Goal: Transaction & Acquisition: Book appointment/travel/reservation

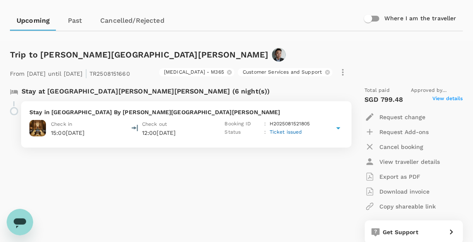
click at [197, 224] on div "Stay at [GEOGRAPHIC_DATA][PERSON_NAME][PERSON_NAME] (6 night(s)) Stay in [GEOGR…" at bounding box center [175, 165] width 345 height 170
click at [228, 40] on div "Trip to [GEOGRAPHIC_DATA] From [DATE] until [DATE] | TR2508151660 [MEDICAL_DATA…" at bounding box center [232, 241] width 459 height 413
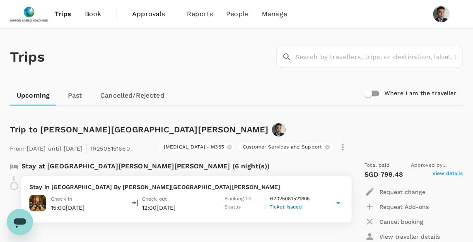
click at [96, 15] on span "Book" at bounding box center [93, 14] width 17 height 10
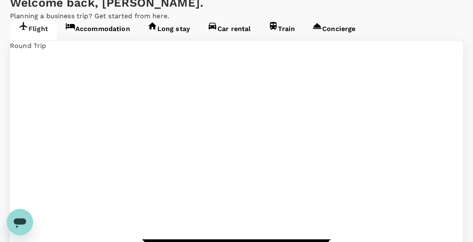
scroll to position [75, 0]
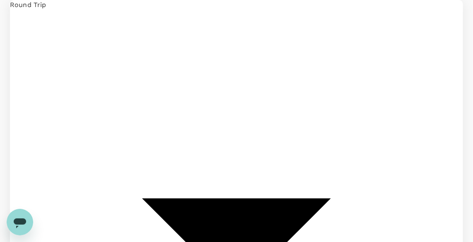
type input "Singapore Changi (SIN)"
type input "Kuala Lumpur Intl ([GEOGRAPHIC_DATA])"
type input "Singapore Changi (SIN)"
type input "Kuala Lumpur Intl ([GEOGRAPHIC_DATA])"
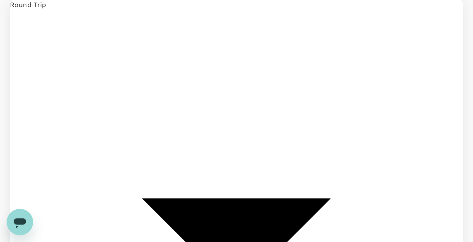
scroll to position [0, 2]
type input "Singapore Changi (SIN)"
type input "p"
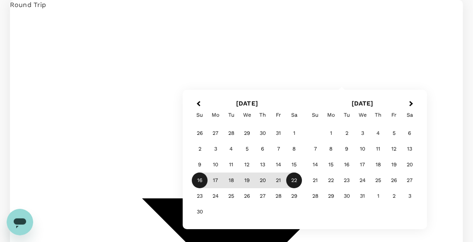
type input "[PERSON_NAME] Intl (MNL)"
click at [195, 179] on div "16" at bounding box center [200, 181] width 16 height 16
click at [292, 177] on div "22" at bounding box center [294, 181] width 16 height 16
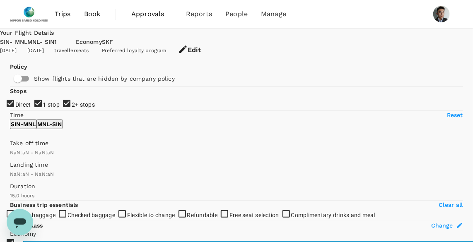
type input "SGD"
type input "1440"
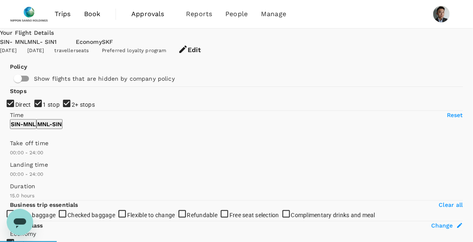
click at [43, 108] on span "1 stop" at bounding box center [51, 104] width 17 height 7
click at [31, 147] on input "1 stop" at bounding box center [236, 121] width 473 height 242
checkbox input "false"
click at [72, 108] on span "2+ stops" at bounding box center [83, 104] width 23 height 7
click at [31, 167] on input "2+ stops" at bounding box center [236, 121] width 473 height 242
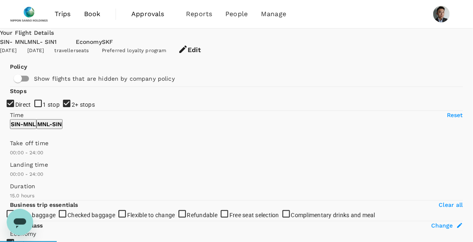
checkbox input "false"
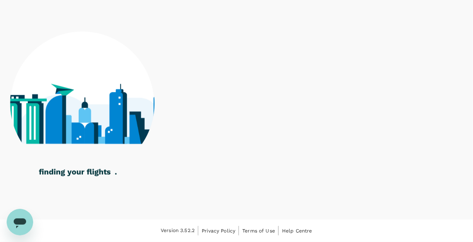
scroll to position [473, 0]
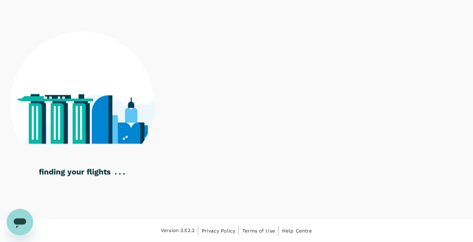
type input "1010"
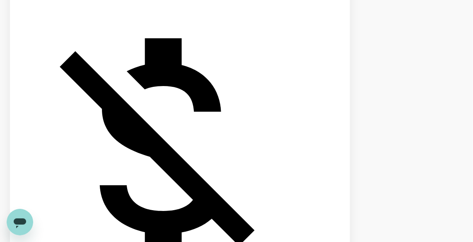
checkbox input "true"
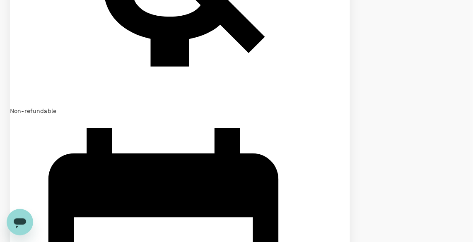
scroll to position [586, 0]
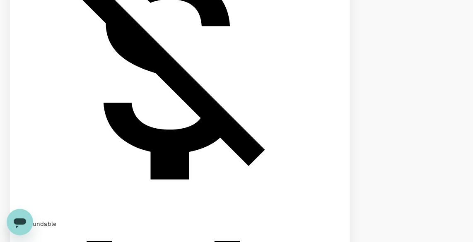
checkbox input "true"
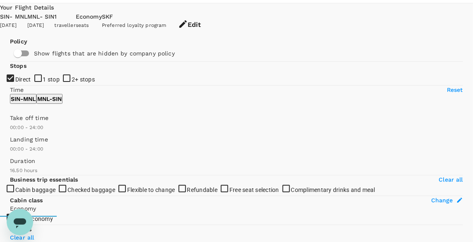
scroll to position [0, 0]
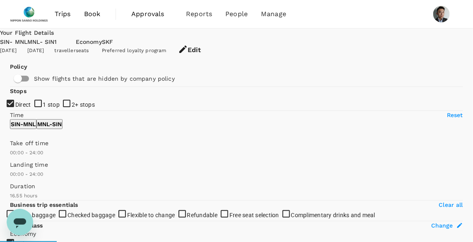
type input "1015"
checkbox input "false"
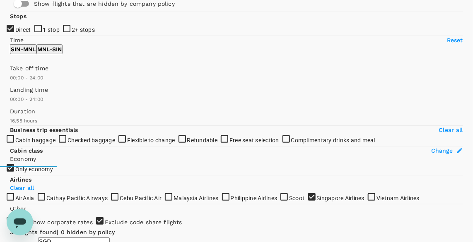
scroll to position [150, 0]
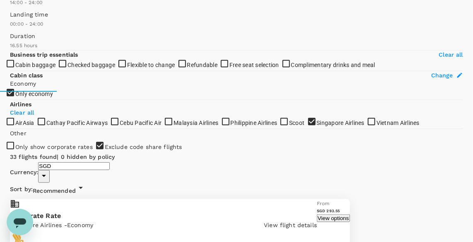
type input "780"
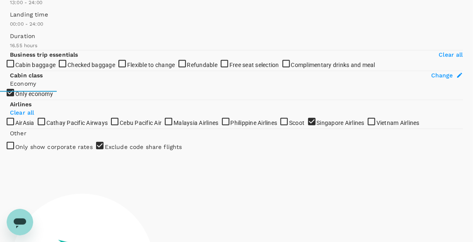
drag, startPoint x: 11, startPoint y: 94, endPoint x: 71, endPoint y: 86, distance: 60.5
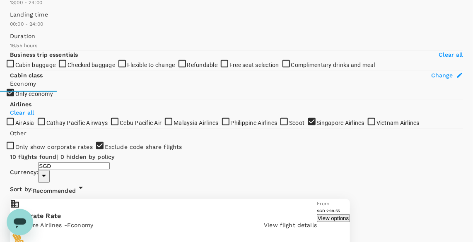
type input "1440"
drag, startPoint x: 123, startPoint y: 95, endPoint x: 137, endPoint y: 95, distance: 13.2
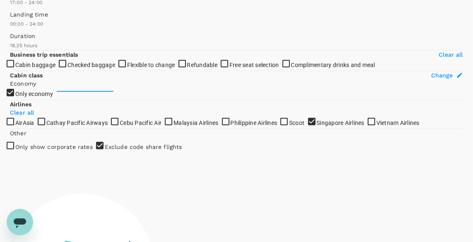
drag, startPoint x: 12, startPoint y: 94, endPoint x: 91, endPoint y: 97, distance: 79.1
click at [10, 7] on span at bounding box center [10, 7] width 0 height 0
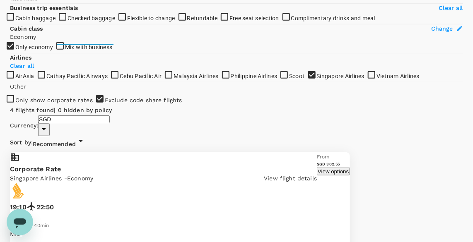
scroll to position [187, 0]
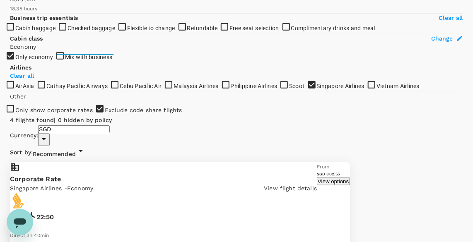
drag, startPoint x: 88, startPoint y: 62, endPoint x: 82, endPoint y: 62, distance: 5.8
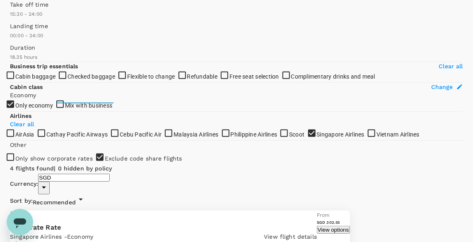
scroll to position [112, 0]
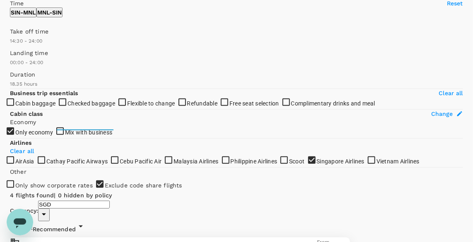
type input "840"
drag, startPoint x: 85, startPoint y: 135, endPoint x: 76, endPoint y: 134, distance: 8.8
click at [10, 46] on span at bounding box center [10, 46] width 0 height 0
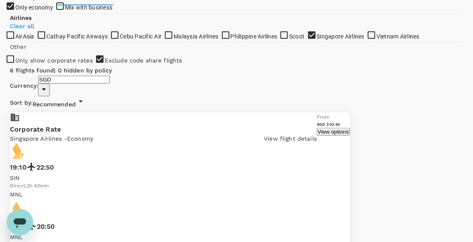
scroll to position [225, 0]
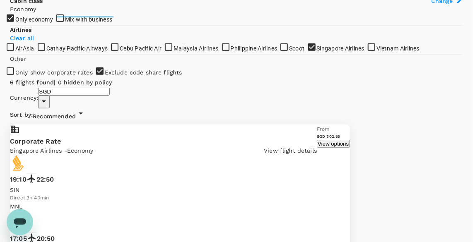
drag, startPoint x: 163, startPoint y: 130, endPoint x: 190, endPoint y: 130, distance: 26.9
drag, startPoint x: 190, startPoint y: 130, endPoint x: 191, endPoint y: 137, distance: 6.7
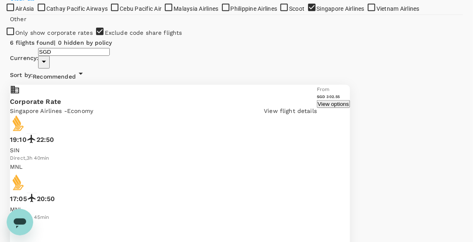
scroll to position [313, 0]
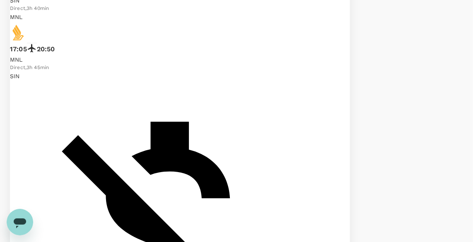
scroll to position [426, 0]
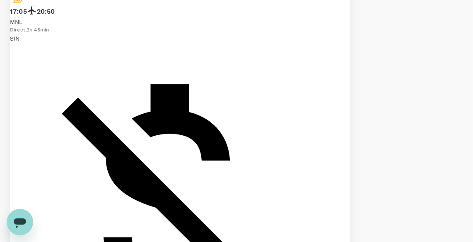
scroll to position [463, 0]
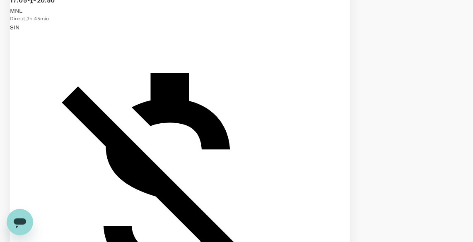
drag, startPoint x: 446, startPoint y: 95, endPoint x: 368, endPoint y: 96, distance: 78.6
drag, startPoint x: 447, startPoint y: 98, endPoint x: 313, endPoint y: 95, distance: 134.5
drag, startPoint x: 403, startPoint y: 98, endPoint x: 280, endPoint y: 93, distance: 122.6
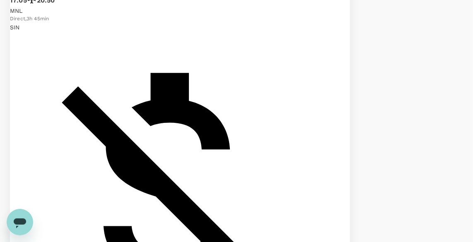
drag, startPoint x: 393, startPoint y: 106, endPoint x: 160, endPoint y: 96, distance: 233.1
drag, startPoint x: 234, startPoint y: 103, endPoint x: 446, endPoint y: 115, distance: 212.6
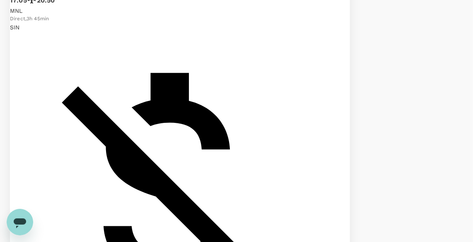
drag, startPoint x: 257, startPoint y: 106, endPoint x: 321, endPoint y: 113, distance: 64.5
drag, startPoint x: 263, startPoint y: 100, endPoint x: 316, endPoint y: 102, distance: 53.4
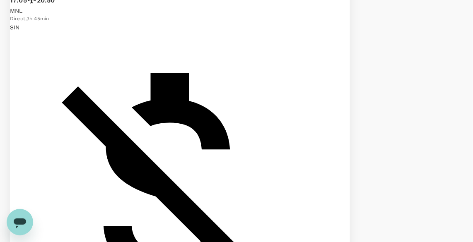
drag, startPoint x: 263, startPoint y: 89, endPoint x: 433, endPoint y: 97, distance: 170.6
drag, startPoint x: 286, startPoint y: 94, endPoint x: 386, endPoint y: 100, distance: 100.7
drag, startPoint x: 397, startPoint y: 106, endPoint x: 319, endPoint y: 103, distance: 77.4
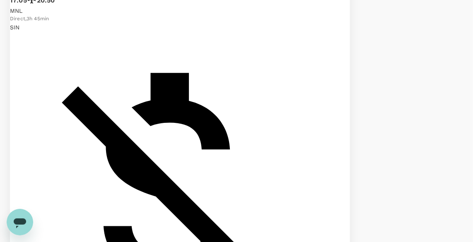
drag, startPoint x: 282, startPoint y: 104, endPoint x: 448, endPoint y: 120, distance: 166.6
drag, startPoint x: 237, startPoint y: 104, endPoint x: 269, endPoint y: 106, distance: 32.3
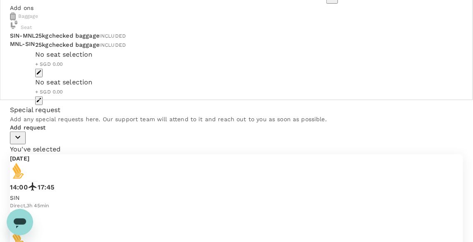
scroll to position [143, 0]
click at [219, 63] on body "Back to flight results Flight review Traveller(s) Traveller 1 : [PERSON_NAME] Y…" at bounding box center [236, 172] width 473 height 631
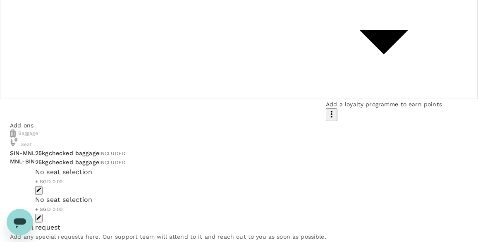
type input "f384ae1e-cf85-4053-b0fd-62f8aa8c4f03"
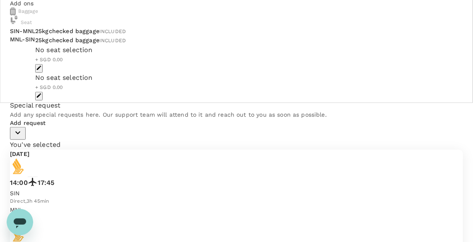
scroll to position [180, 0]
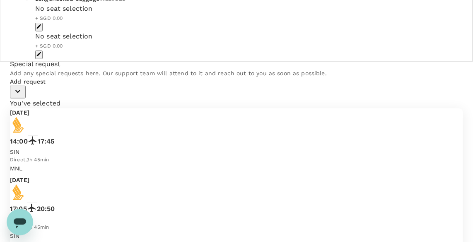
click at [213, 14] on div "No seat selection" at bounding box center [223, 9] width 377 height 10
click at [217, 31] on div "No seat selection + SGD 0.00" at bounding box center [223, 18] width 377 height 28
click at [222, 31] on div "No seat selection + SGD 0.00" at bounding box center [223, 18] width 377 height 28
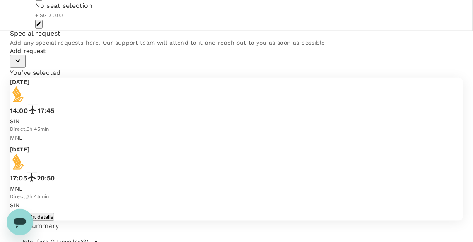
click at [23, 66] on icon "button" at bounding box center [18, 61] width 10 height 10
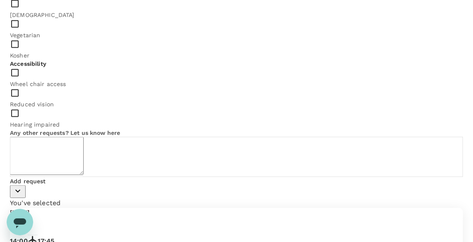
scroll to position [343, 0]
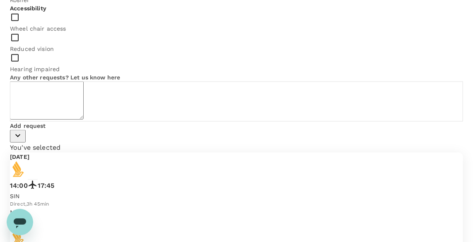
click at [23, 141] on icon "button" at bounding box center [18, 136] width 10 height 10
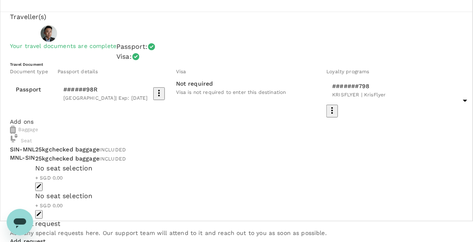
scroll to position [0, 0]
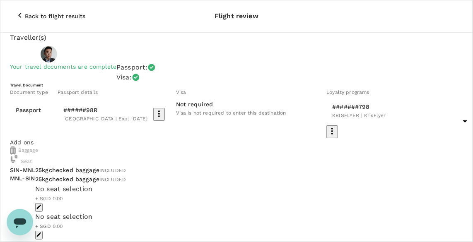
drag, startPoint x: 275, startPoint y: 134, endPoint x: 276, endPoint y: 143, distance: 8.7
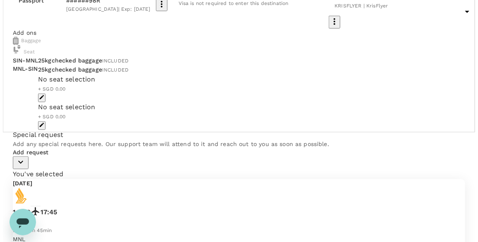
scroll to position [150, 0]
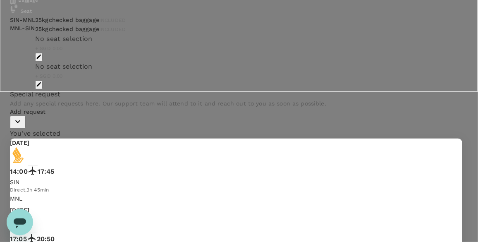
type input "9da82385-ea03-4e8d-b270-32b986f0971a"
type textarea "Project M365 - Phase 1B office onsite support, coordination and control"
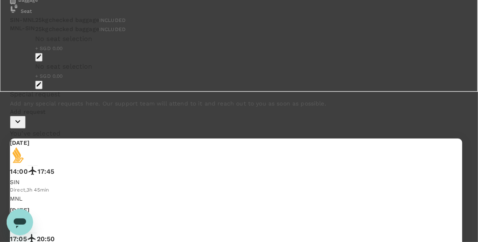
checkbox input "true"
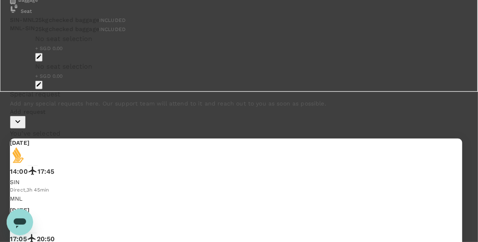
scroll to position [1, 0]
drag, startPoint x: 301, startPoint y: 197, endPoint x: 291, endPoint y: 192, distance: 11.3
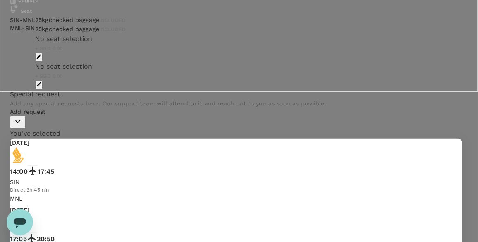
scroll to position [240, 0]
radio input "true"
radio input "false"
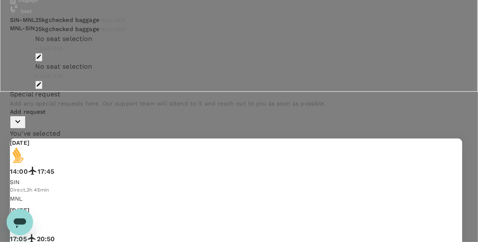
scroll to position [113, 0]
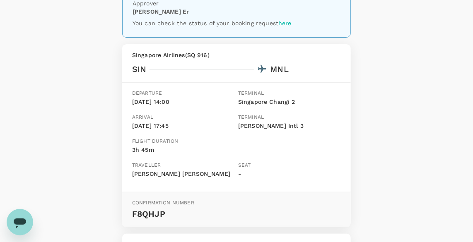
scroll to position [150, 0]
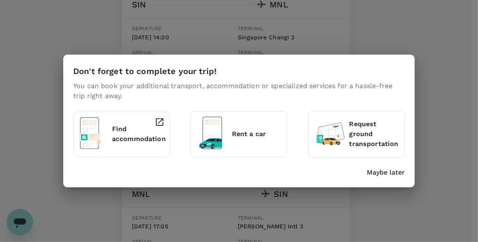
drag, startPoint x: 382, startPoint y: 172, endPoint x: 391, endPoint y: 169, distance: 9.2
click at [382, 172] on p "Maybe later" at bounding box center [386, 173] width 38 height 10
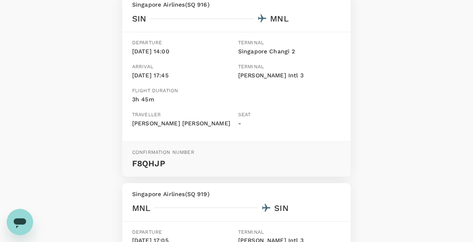
scroll to position [0, 0]
